Goal: Information Seeking & Learning: Learn about a topic

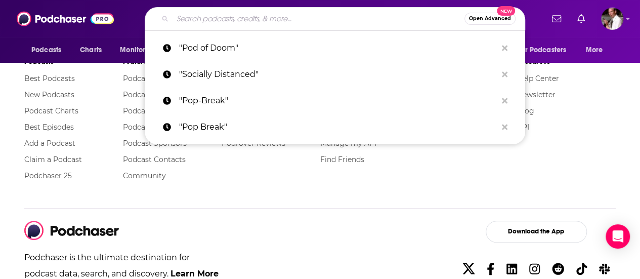
click at [322, 16] on input "Search podcasts, credits, & more..." at bounding box center [318, 19] width 292 height 16
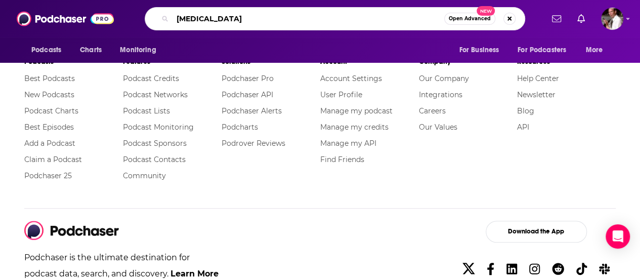
type input "[MEDICAL_DATA]"
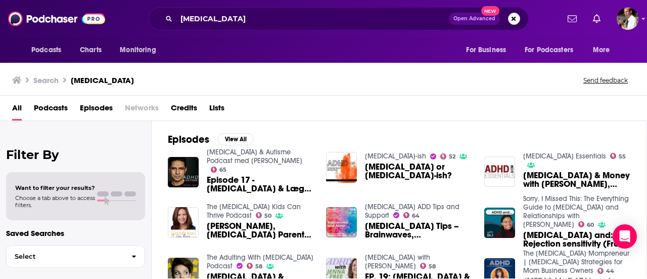
scroll to position [202, 0]
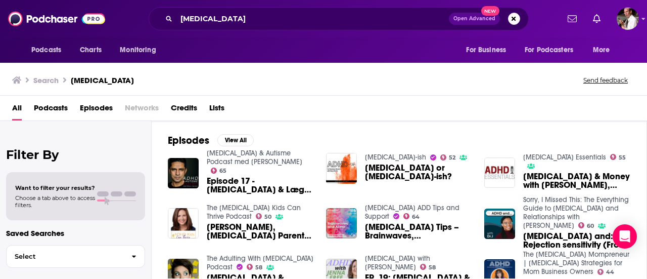
click at [55, 104] on span "Podcasts" at bounding box center [51, 110] width 34 height 21
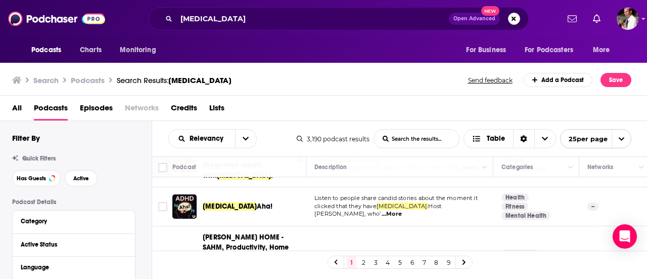
scroll to position [101, 0]
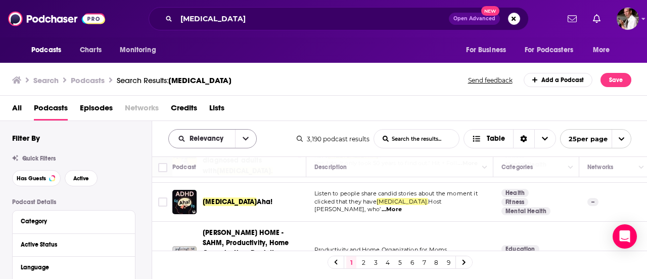
click at [243, 136] on icon "open menu" at bounding box center [246, 138] width 6 height 7
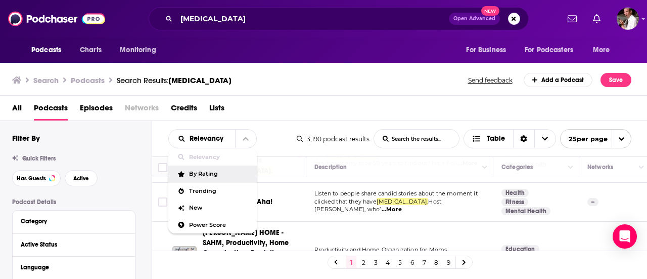
click at [227, 176] on span "By Rating" at bounding box center [219, 174] width 60 height 6
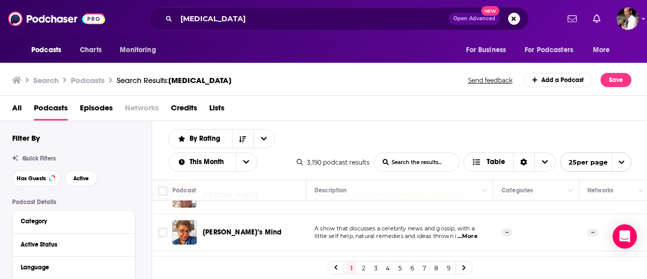
scroll to position [0, 0]
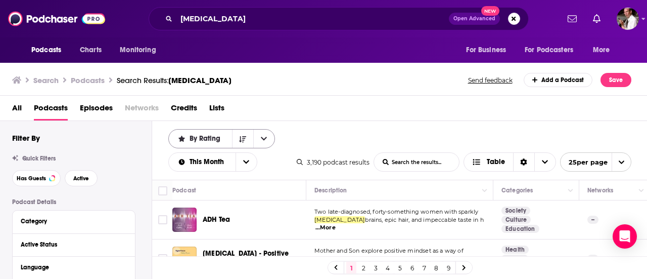
click at [263, 139] on icon "open menu" at bounding box center [264, 139] width 6 height 4
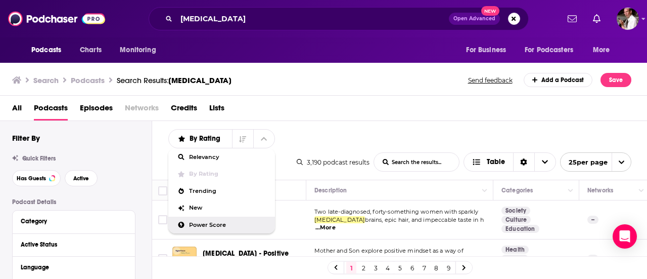
click at [210, 223] on span "Power Score" at bounding box center [228, 225] width 78 height 6
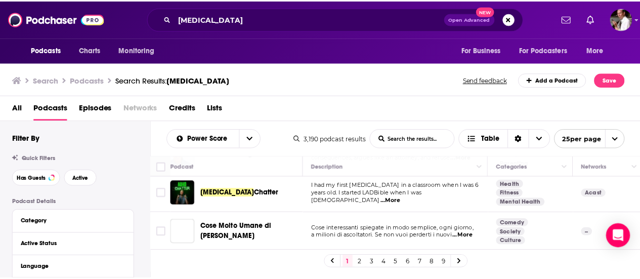
scroll to position [135, 0]
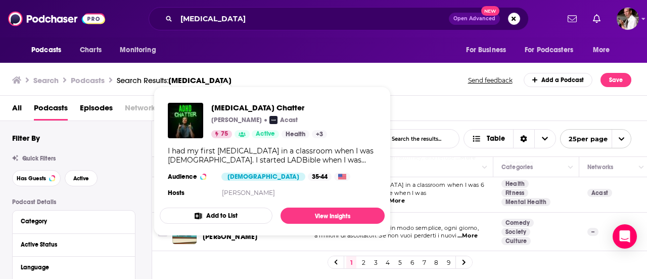
click at [310, 180] on div "[MEDICAL_DATA] Chatter [PERSON_NAME] Acast 75 Active Health + 3 I had my first …" at bounding box center [272, 151] width 225 height 113
click at [227, 108] on span "[MEDICAL_DATA] Chatter" at bounding box center [269, 108] width 116 height 10
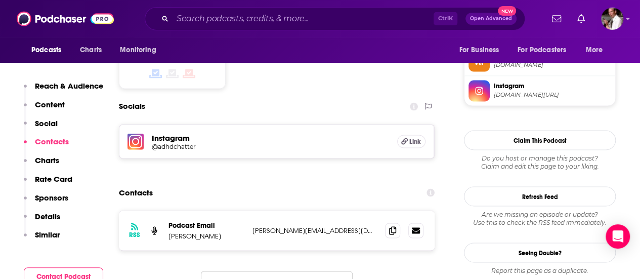
scroll to position [843, 0]
click at [393, 225] on icon at bounding box center [392, 229] width 7 height 8
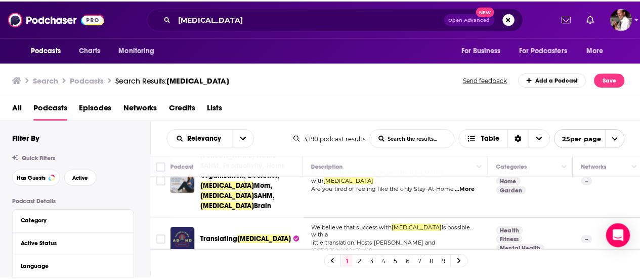
scroll to position [261, 0]
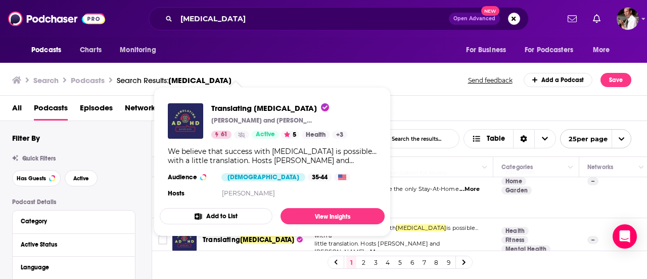
click at [232, 208] on button "Add to List" at bounding box center [216, 216] width 113 height 16
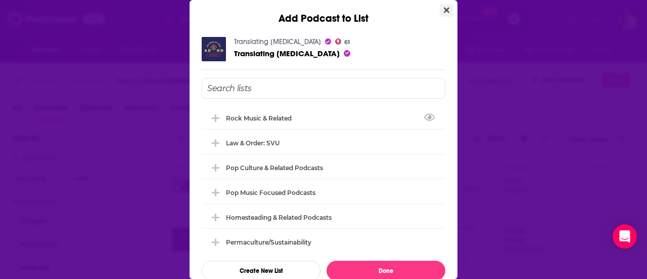
click at [444, 11] on icon "Close" at bounding box center [447, 11] width 6 height 6
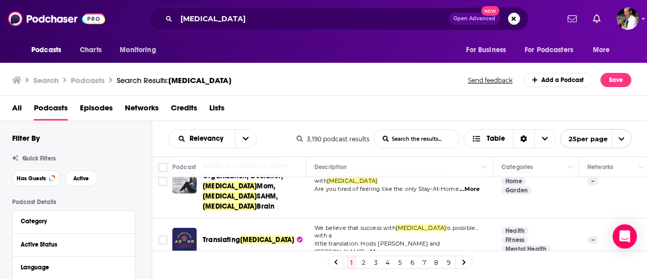
click at [421, 240] on span "little translation. Hosts [PERSON_NAME] and [PERSON_NAME]" at bounding box center [377, 247] width 125 height 15
click at [386, 248] on span "...More" at bounding box center [376, 252] width 20 height 8
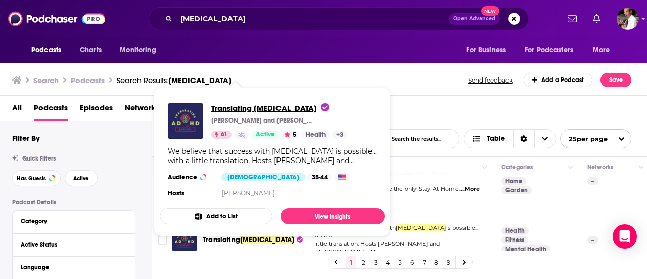
click at [224, 106] on span "Translating [MEDICAL_DATA]" at bounding box center [270, 108] width 118 height 10
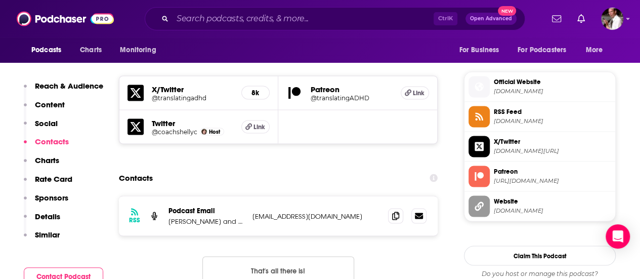
scroll to position [880, 0]
click at [394, 210] on icon at bounding box center [395, 214] width 7 height 8
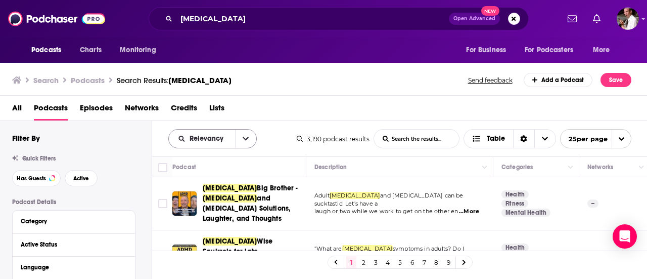
click at [243, 137] on icon "open menu" at bounding box center [246, 138] width 6 height 7
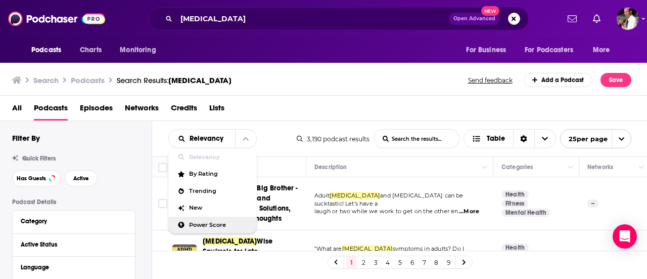
click at [212, 225] on span "Power Score" at bounding box center [219, 225] width 60 height 6
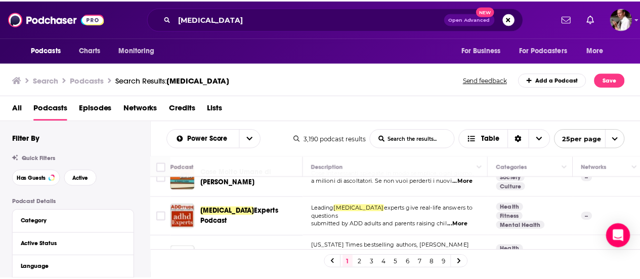
scroll to position [190, 0]
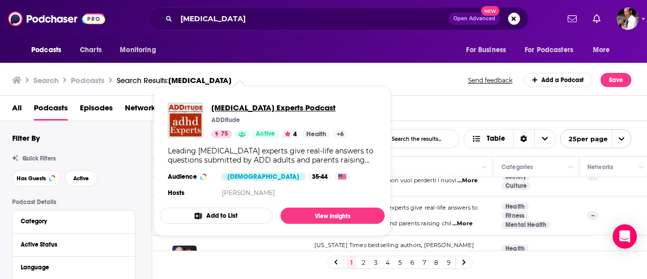
click at [230, 108] on span "[MEDICAL_DATA] Experts Podcast" at bounding box center [279, 108] width 137 height 10
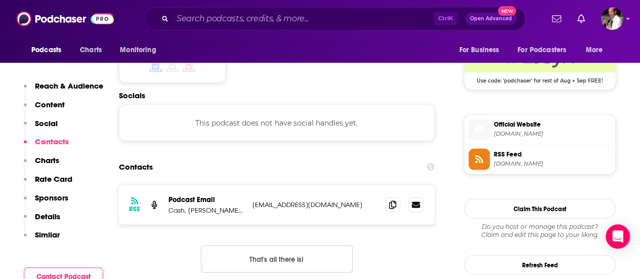
scroll to position [838, 0]
click at [390, 196] on span at bounding box center [395, 203] width 15 height 15
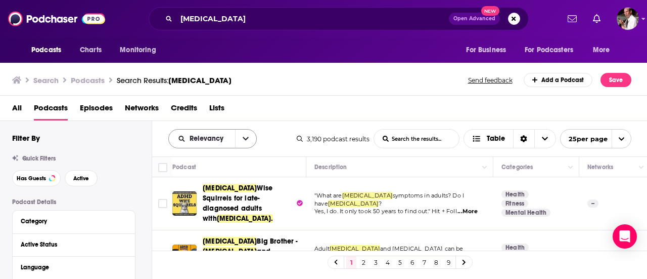
click at [247, 136] on icon "open menu" at bounding box center [246, 138] width 6 height 7
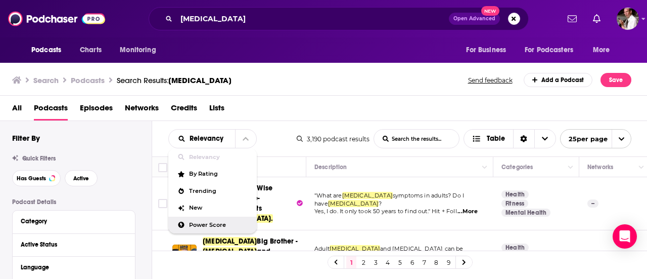
click at [215, 222] on span "Power Score" at bounding box center [219, 225] width 60 height 6
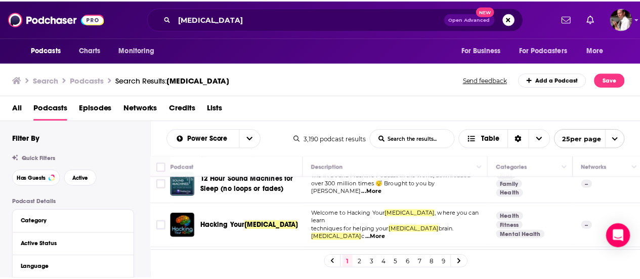
scroll to position [412, 0]
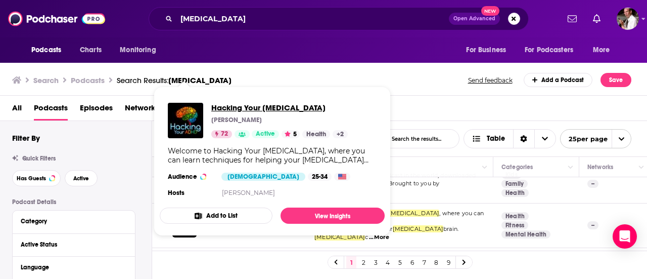
click at [232, 107] on span "Hacking Your [MEDICAL_DATA]" at bounding box center [279, 108] width 137 height 10
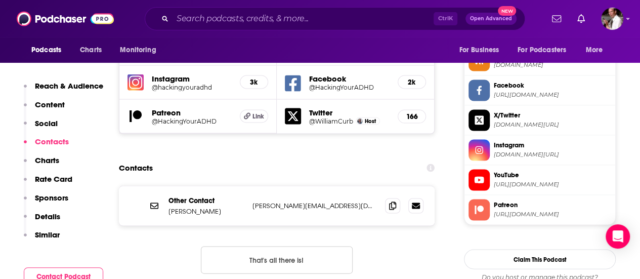
scroll to position [945, 0]
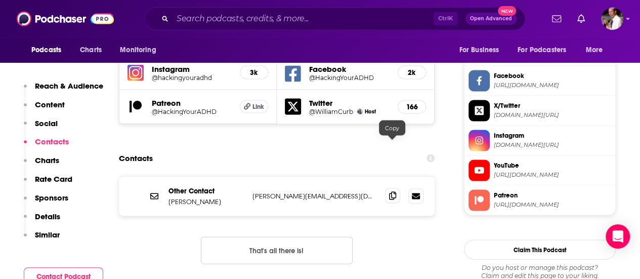
click at [390, 191] on icon at bounding box center [392, 195] width 7 height 8
